Goal: Task Accomplishment & Management: Manage account settings

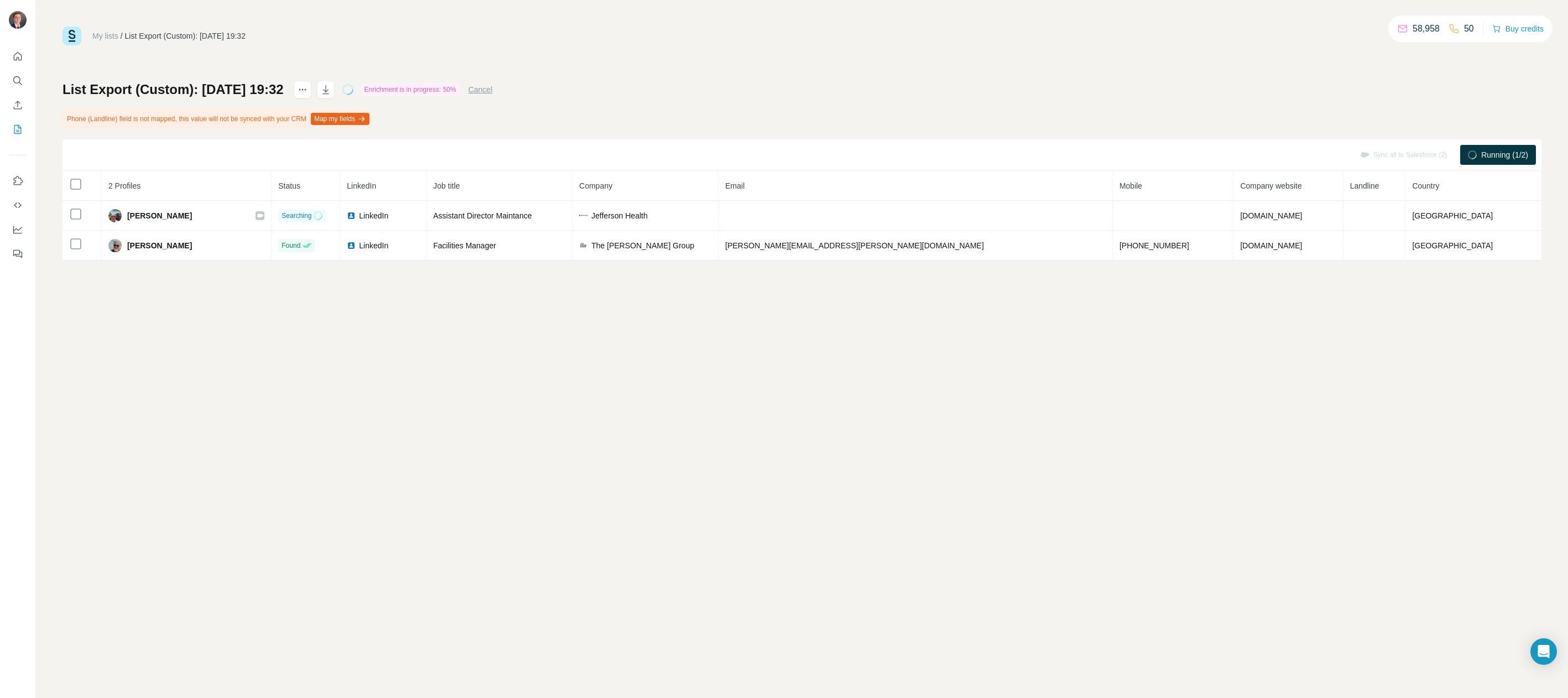
drag, startPoint x: 294, startPoint y: 281, endPoint x: 290, endPoint y: 268, distance: 13.6
click at [294, 279] on div "My lists / List Export (Custom): 15/08/2025 19:32 58,958 50 Buy credits List Ex…" at bounding box center [801, 349] width 1532 height 698
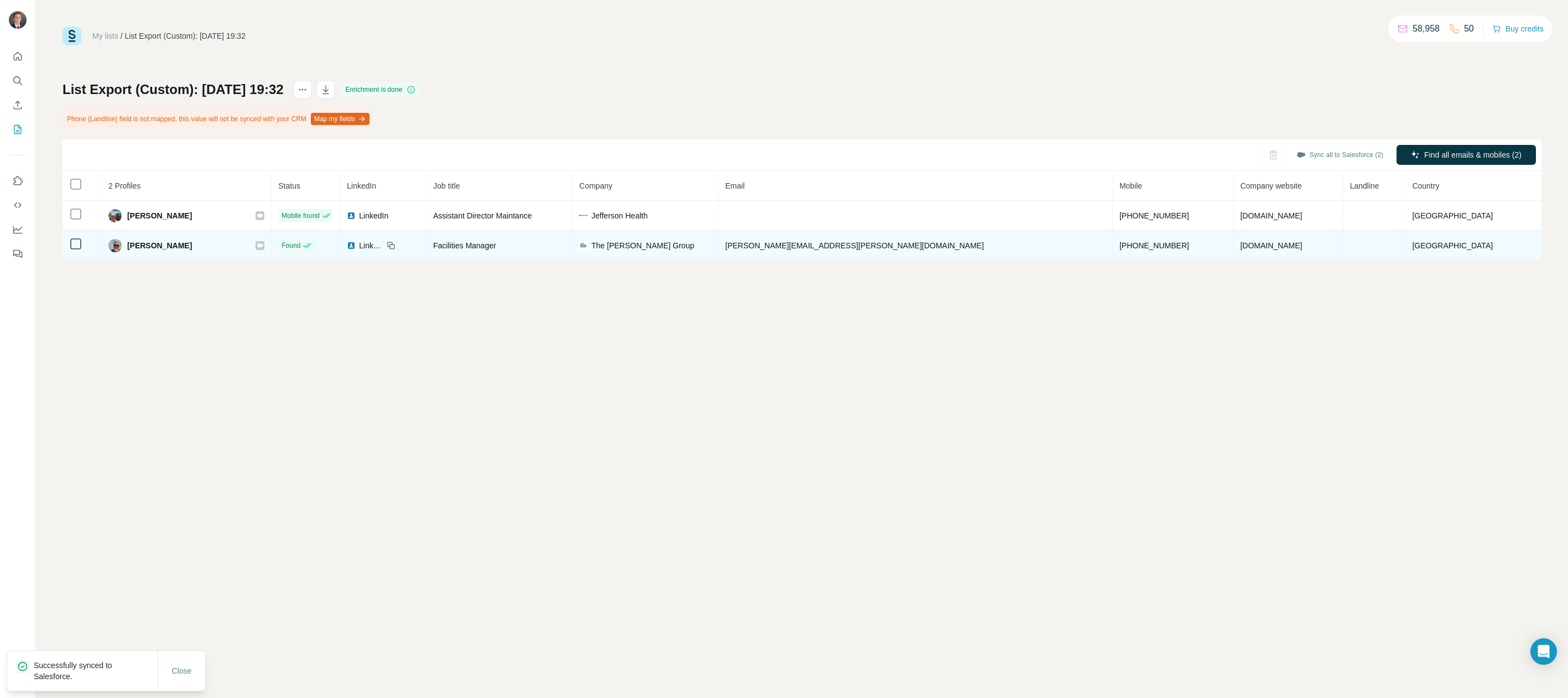
click at [263, 246] on icon at bounding box center [259, 245] width 6 height 9
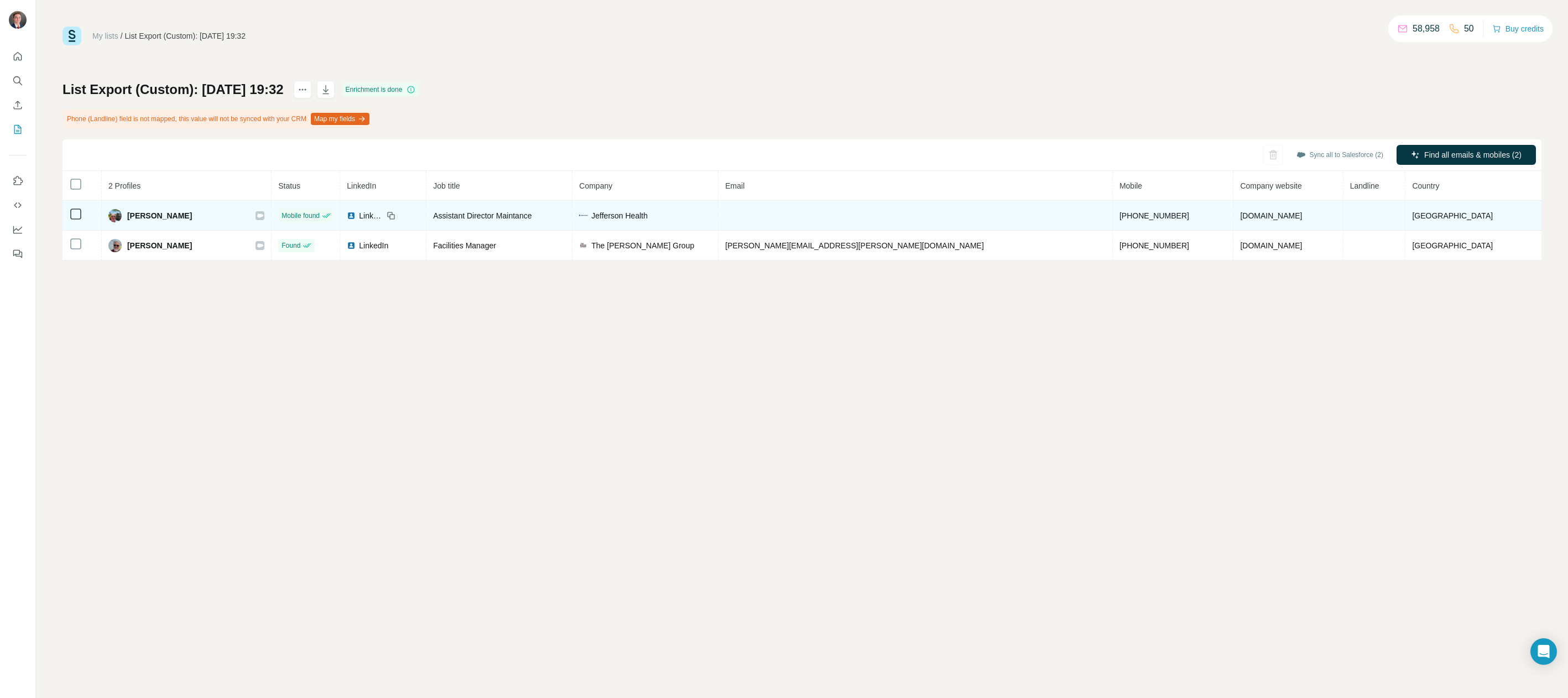
click at [263, 211] on icon at bounding box center [259, 215] width 6 height 9
